Goal: Find specific page/section: Find specific page/section

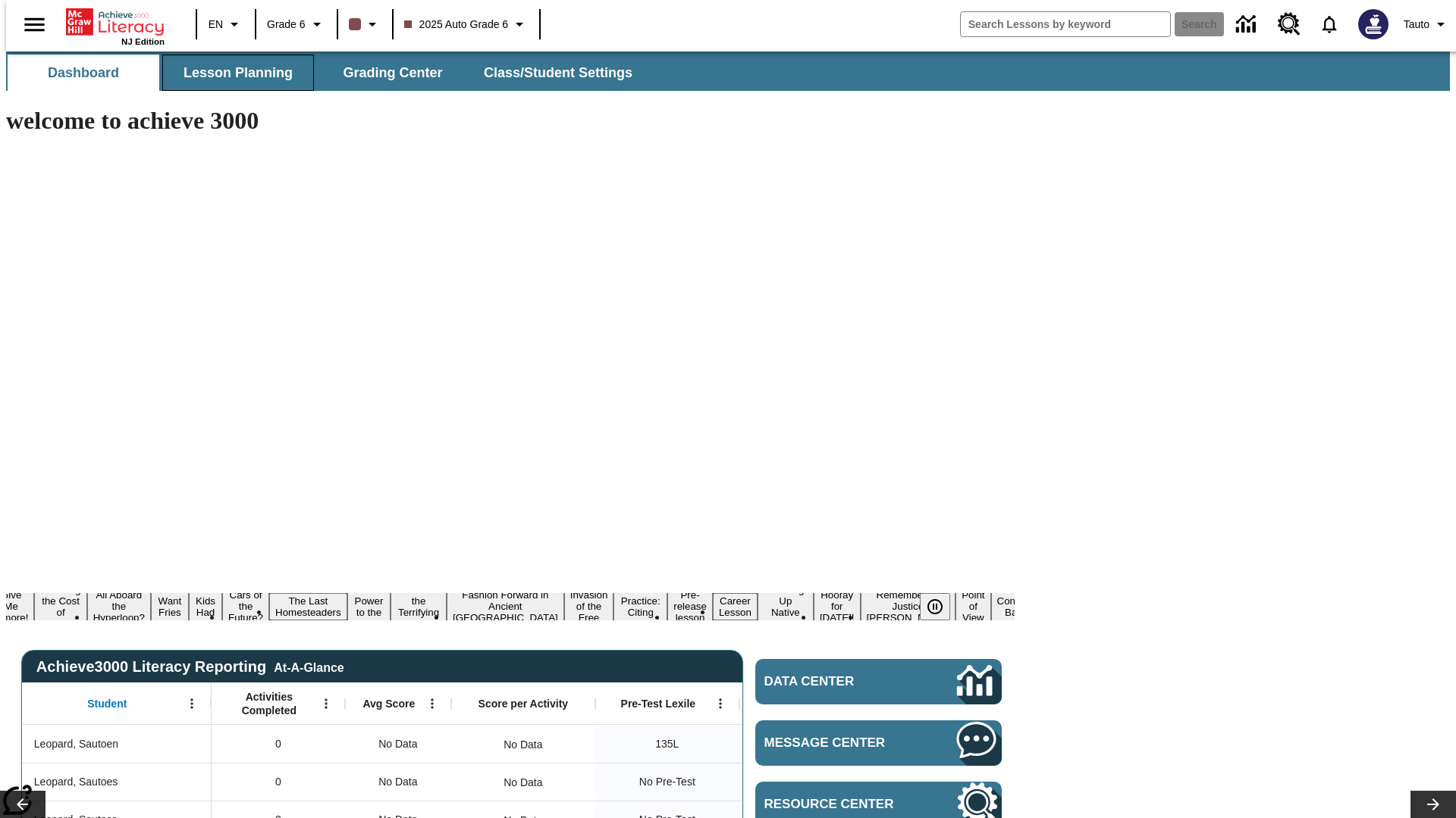
click at [232, 73] on span "Lesson Planning" at bounding box center [238, 72] width 109 height 17
